Goal: Task Accomplishment & Management: Manage account settings

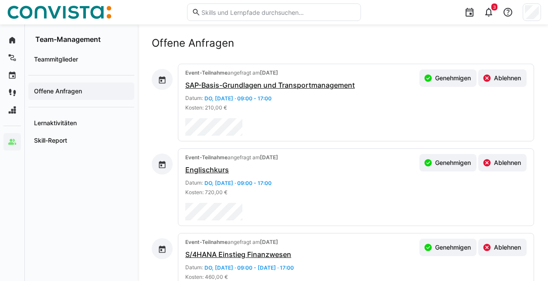
scroll to position [45, 0]
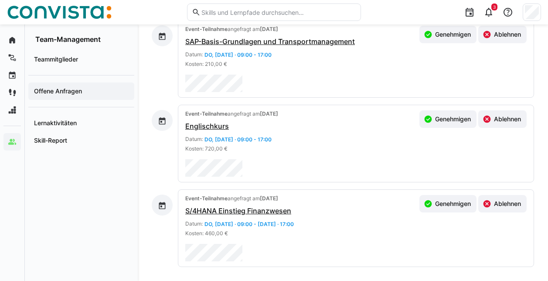
click at [238, 239] on div "Event-Teilnahme angefragt am [DATE] S/4HANA Einstieg Finanzwesen Datum: Do, [DA…" at bounding box center [239, 228] width 109 height 66
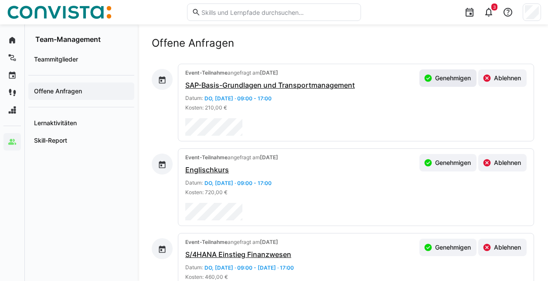
click at [440, 71] on span "Genehmigen" at bounding box center [447, 77] width 57 height 17
click at [445, 157] on span "Genehmigen" at bounding box center [447, 162] width 57 height 17
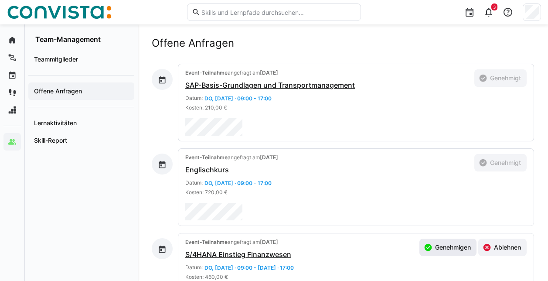
click at [436, 251] on span "Genehmigen" at bounding box center [453, 247] width 38 height 9
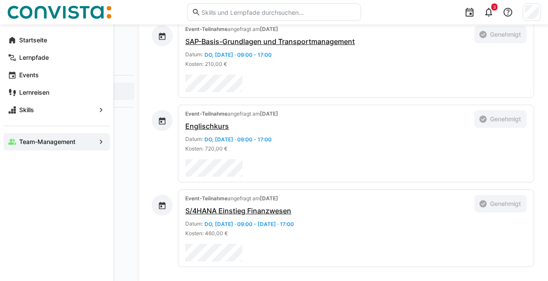
click at [0, 0] on app-navigation-label "Team-Management" at bounding box center [0, 0] width 0 height 0
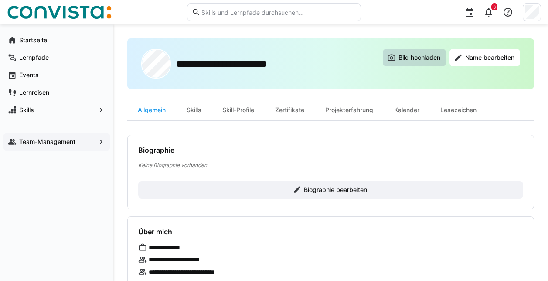
click at [415, 52] on span "Bild hochladen" at bounding box center [414, 57] width 63 height 17
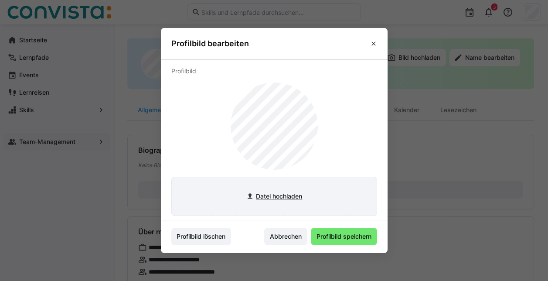
click at [276, 196] on input "file" at bounding box center [274, 196] width 205 height 38
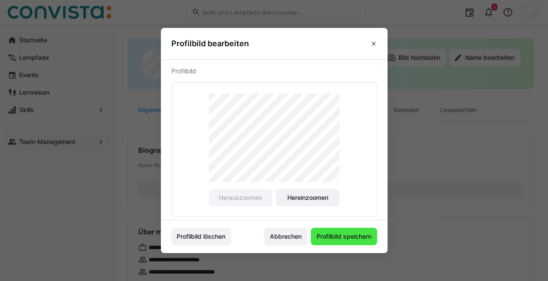
click at [340, 235] on span "Profilbild speichern" at bounding box center [344, 236] width 58 height 9
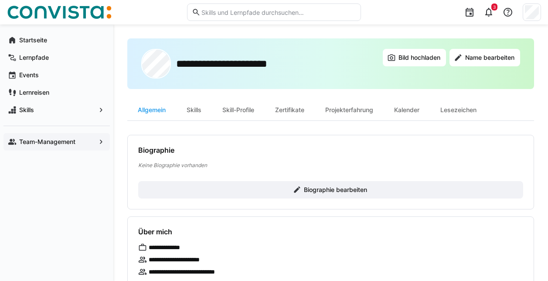
click at [50, 135] on div "Team-Management" at bounding box center [56, 141] width 106 height 17
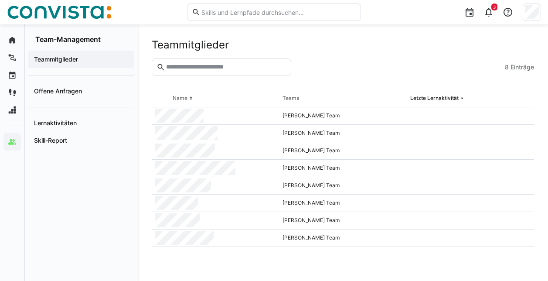
click at [251, 265] on eds-table "Name Teams Letzte Lernaktivität [PERSON_NAME] Team [PERSON_NAME] Team [PERSON_N…" at bounding box center [343, 178] width 382 height 177
